Goal: Task Accomplishment & Management: Use online tool/utility

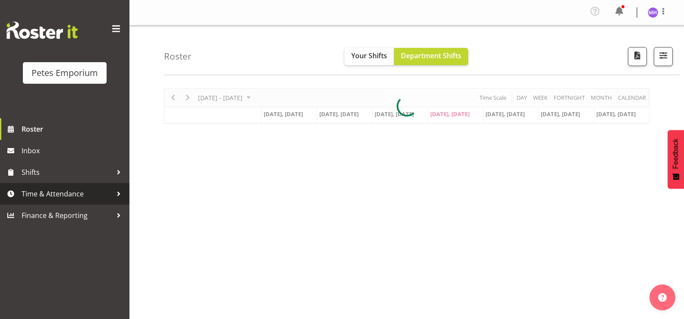
click at [97, 188] on span "Time & Attendance" at bounding box center [67, 193] width 91 height 13
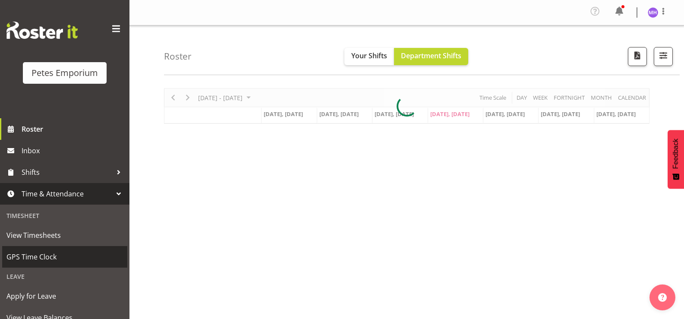
click at [110, 254] on span "GPS Time Clock" at bounding box center [64, 256] width 116 height 13
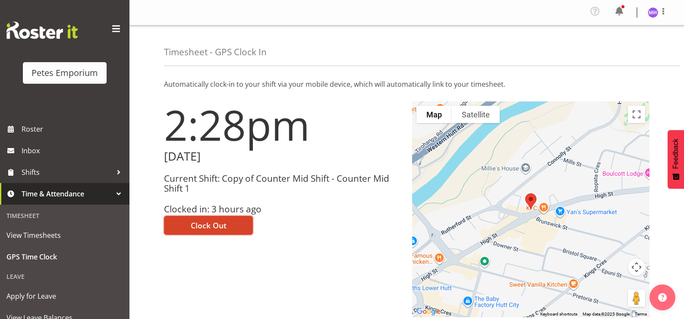
click at [223, 217] on button "Clock Out" at bounding box center [208, 225] width 89 height 19
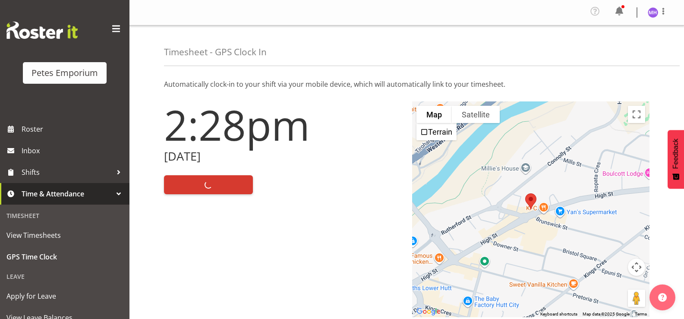
click at [656, 18] on div at bounding box center [657, 12] width 21 height 13
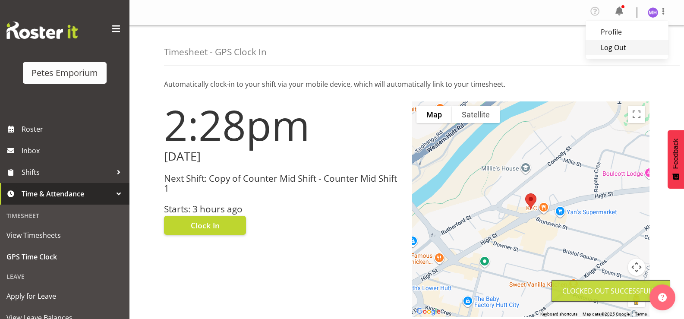
click at [628, 46] on link "Log Out" at bounding box center [626, 48] width 83 height 16
